Goal: Find specific page/section: Find specific page/section

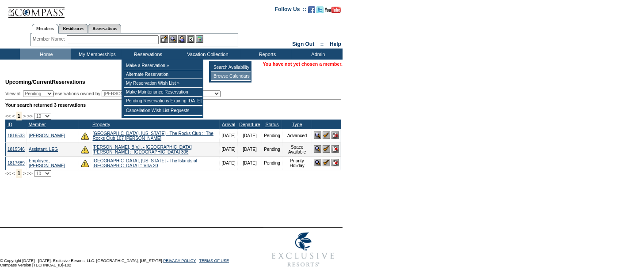
click at [231, 76] on td "Browse Calendars" at bounding box center [230, 76] width 39 height 9
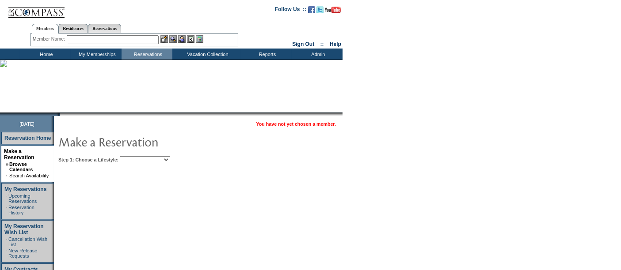
click at [141, 158] on select "Beach Leisure Metropolitan Mountain OIAL for Adventure OIAL for Couples OIAL fo…" at bounding box center [145, 159] width 50 height 7
select select "Metropolitan"
click at [135, 156] on select "Beach Leisure Metropolitan Mountain OIAL for Adventure OIAL for Couples OIAL fo…" at bounding box center [145, 159] width 50 height 7
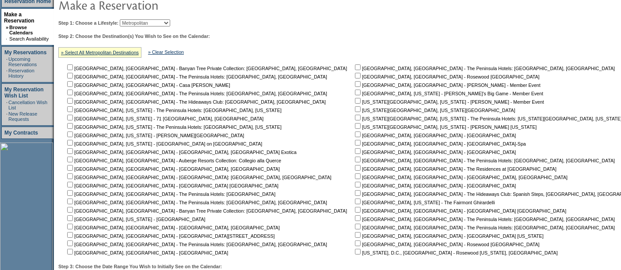
scroll to position [140, 0]
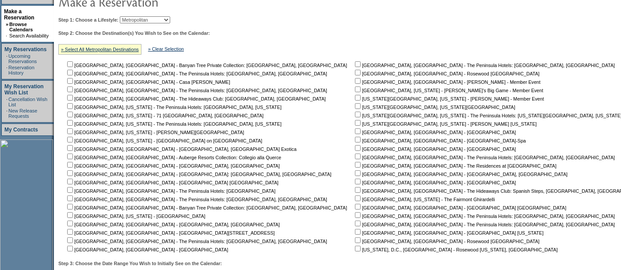
click at [355, 105] on input "checkbox" at bounding box center [358, 106] width 6 height 6
checkbox input "true"
click at [355, 121] on input "checkbox" at bounding box center [358, 123] width 6 height 6
checkbox input "true"
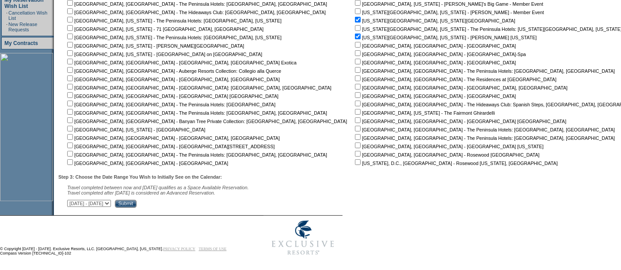
scroll to position [228, 0]
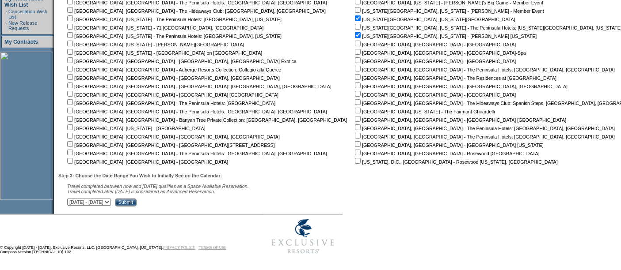
click at [137, 202] on input "Submit" at bounding box center [126, 203] width 22 height 8
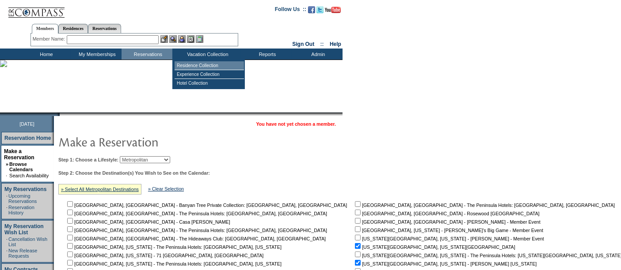
click at [204, 61] on td "Residence Collection" at bounding box center [209, 65] width 69 height 9
